Goal: Information Seeking & Learning: Stay updated

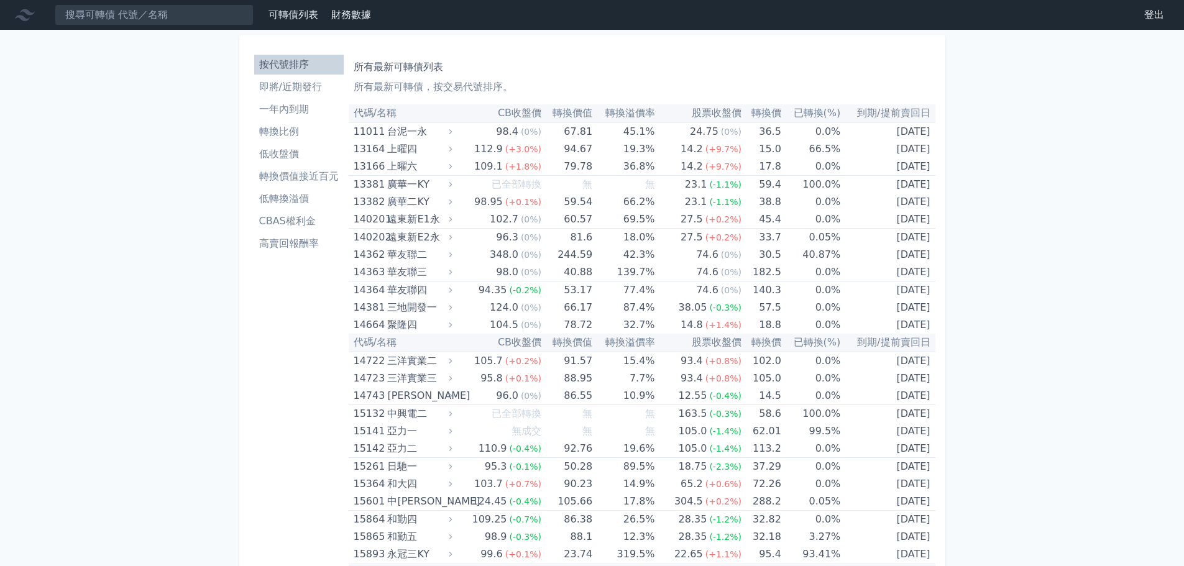
click at [298, 83] on li "即將/近期發行" at bounding box center [299, 87] width 90 height 15
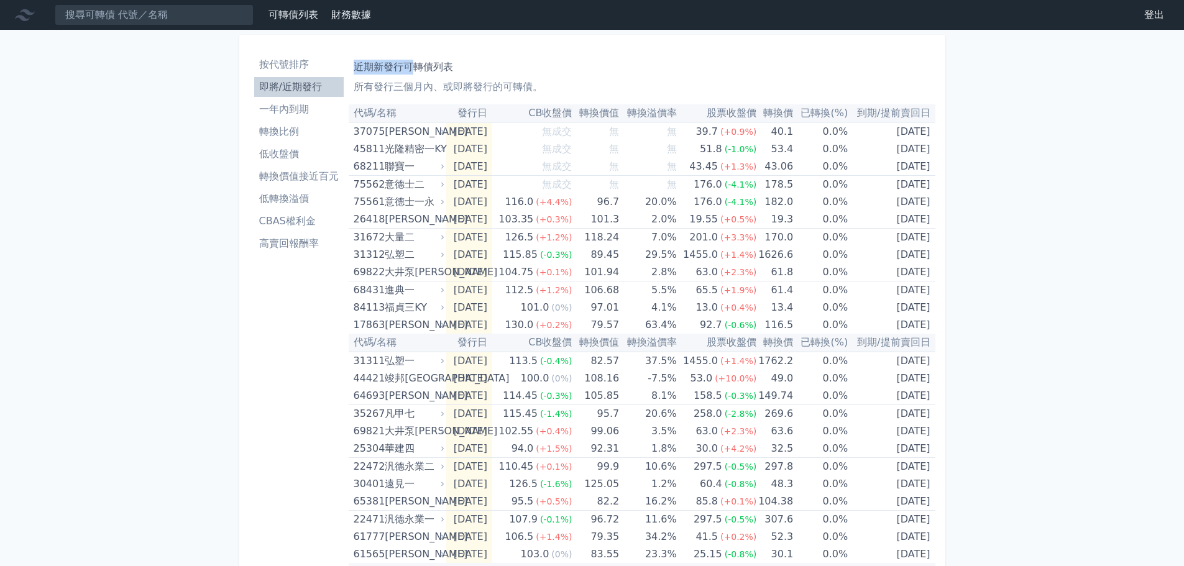
drag, startPoint x: 352, startPoint y: 70, endPoint x: 409, endPoint y: 70, distance: 57.2
click at [409, 70] on div "近期新發行可轉債列表 所有發行三個月內、或即將發行的可轉債。 代碼/名稱 發行日 CB收盤價 轉換價值 轉換溢價率 股票收盤價 轉換價 已轉換(%) 到期/提…" at bounding box center [642, 457] width 587 height 814
drag, startPoint x: 456, startPoint y: 88, endPoint x: 493, endPoint y: 89, distance: 37.3
click at [493, 89] on p "所有發行三個月內、或即將發行的可轉債。" at bounding box center [642, 87] width 577 height 15
copy p "即將發行"
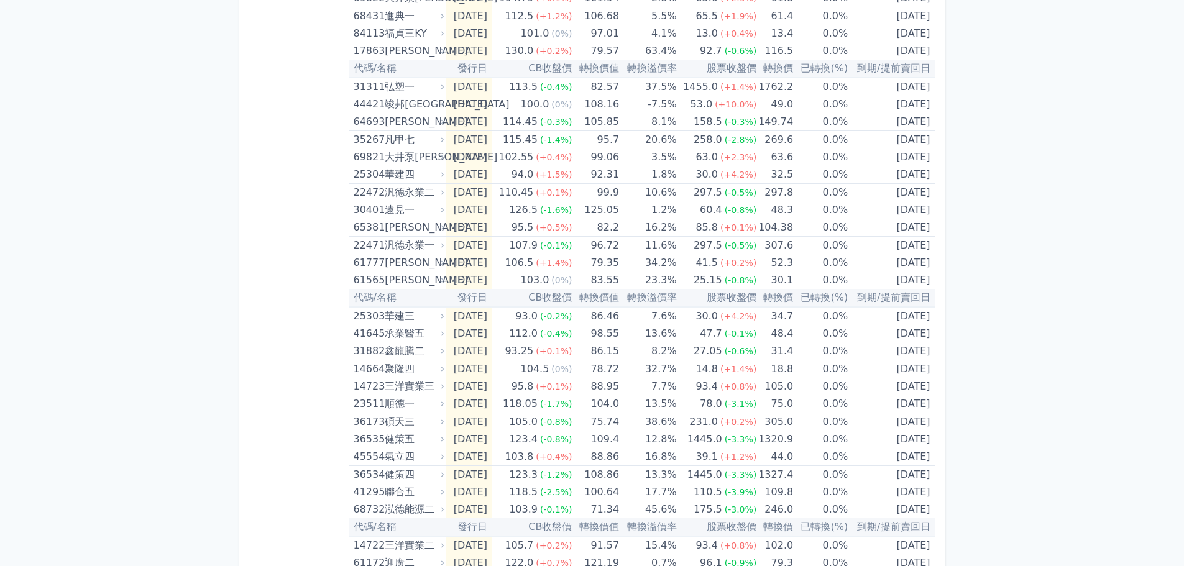
scroll to position [317, 0]
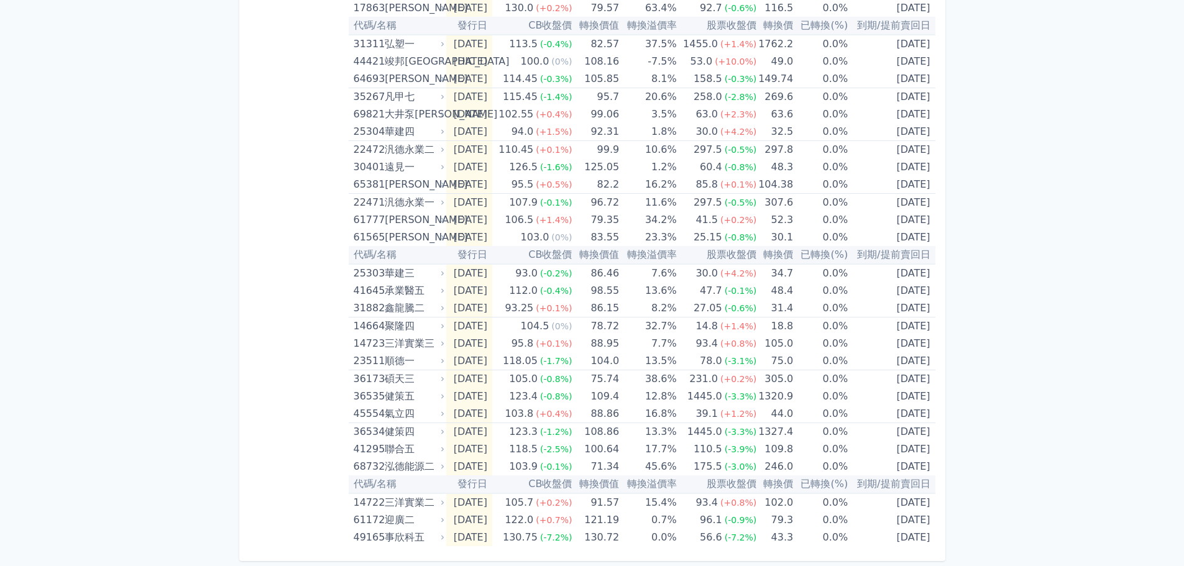
drag, startPoint x: 354, startPoint y: 132, endPoint x: 944, endPoint y: 542, distance: 719.1
click at [944, 542] on div "按代號排序 即將/近期發行 一年內到期 轉換比例 低收盤價 轉換價值接近百元 低轉換溢價 CBAS權利金 高賣回報酬率 近期新發行可轉債列表 所有發行三個月內…" at bounding box center [592, 140] width 706 height 844
copy table "代碼/名稱 發行日 CB收盤價 轉換價值 轉換溢價率 股票收盤價 轉換價 已轉換(%) 到期/提前賣回日"
click at [1016, 330] on div "可轉債列表 財務數據 可轉債列表 財務數據 登出 登出 按代號排序 即將/近期發行 一年內到期 轉換比例 低收盤價 轉換價值接近百元 低轉換溢價" at bounding box center [592, 124] width 1184 height 883
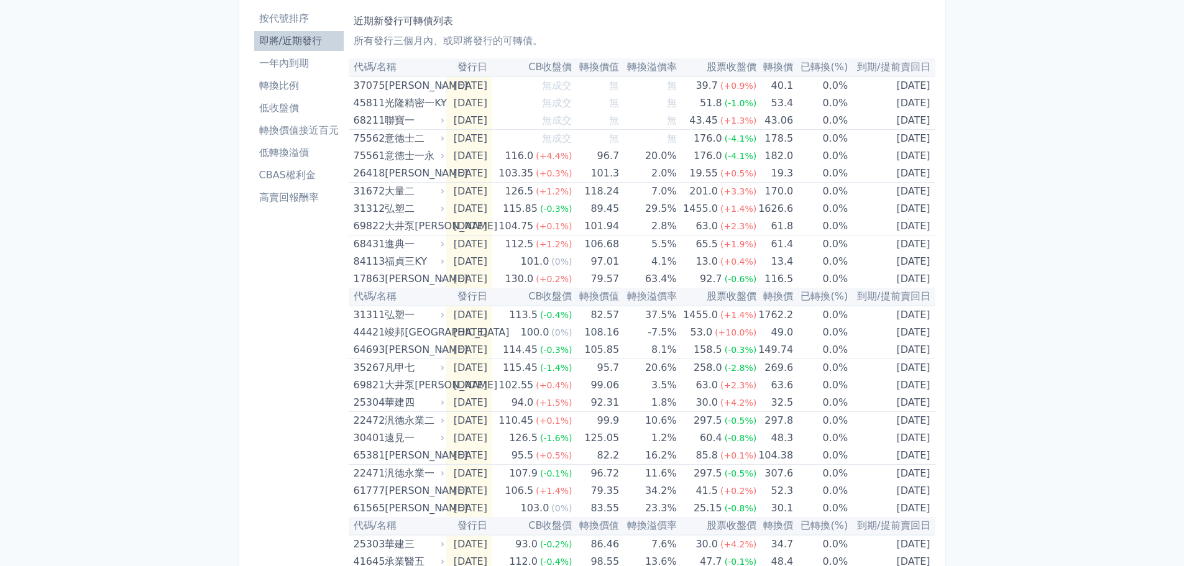
scroll to position [0, 0]
